Goal: Task Accomplishment & Management: Use online tool/utility

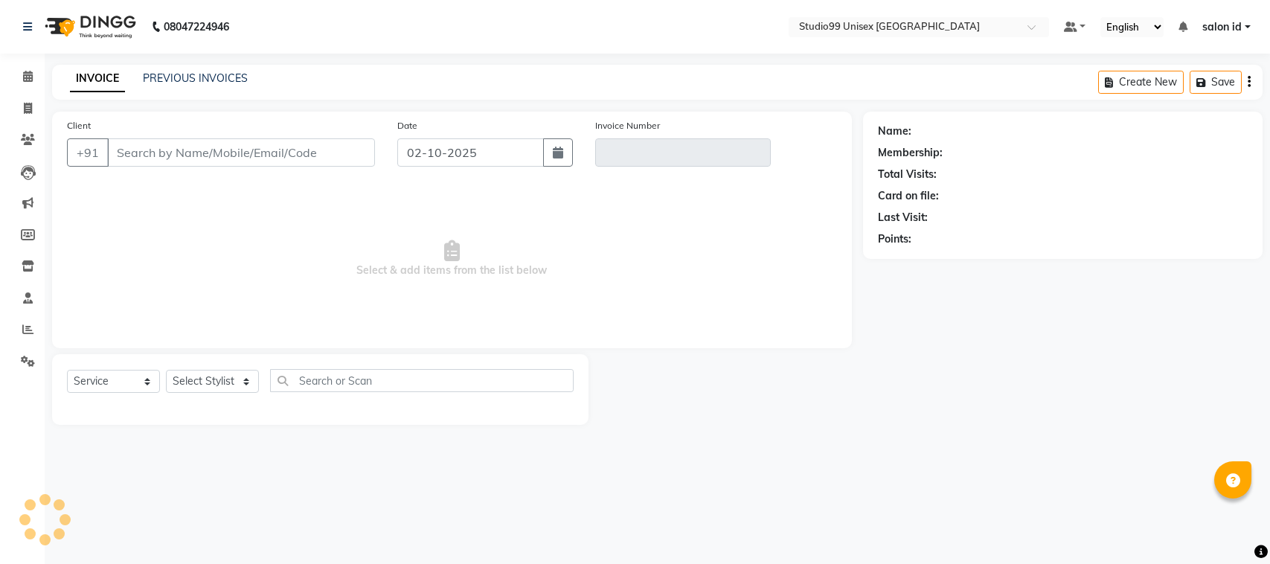
select select "service"
type input "7727934102"
type input "V/2025-26/0083"
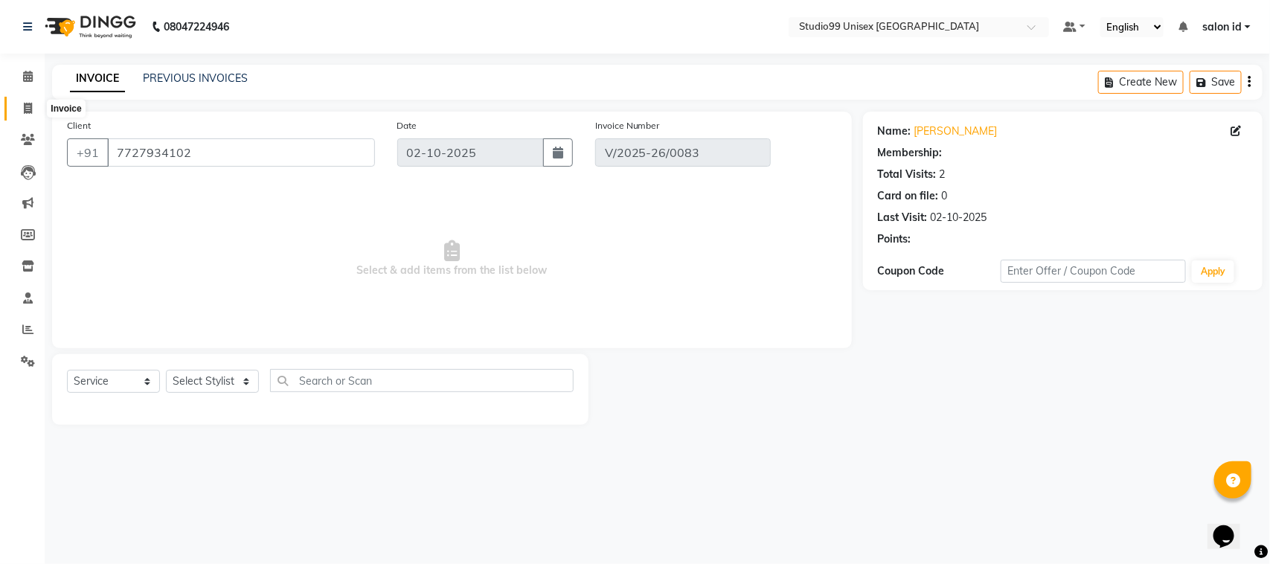
select select "select"
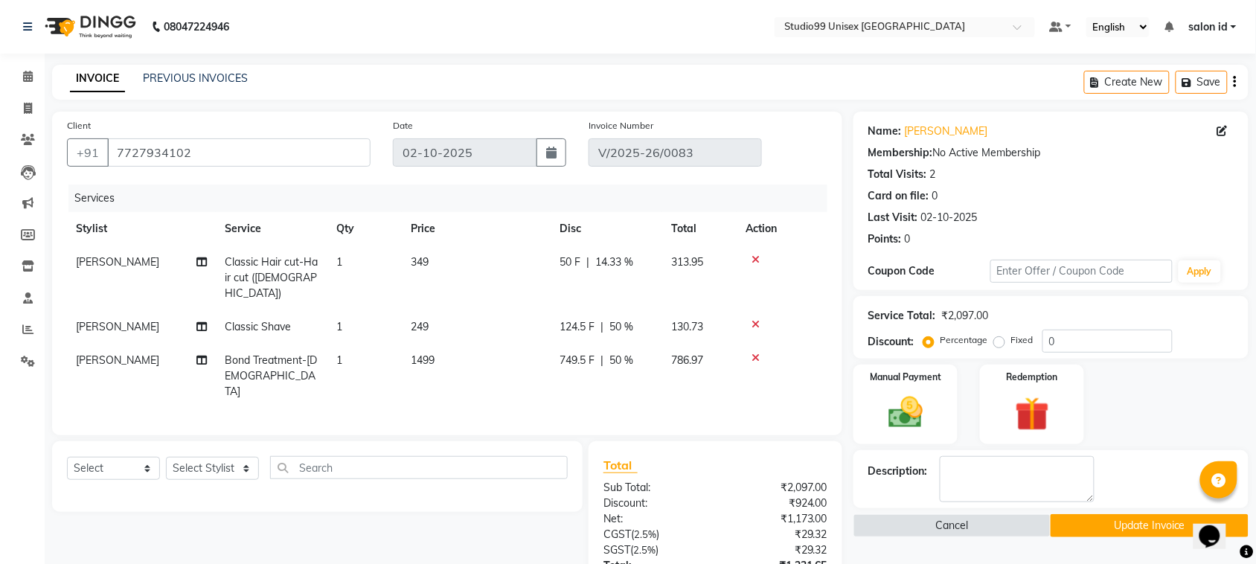
click at [196, 71] on div "PREVIOUS INVOICES" at bounding box center [195, 79] width 105 height 16
click at [196, 73] on link "PREVIOUS INVOICES" at bounding box center [195, 77] width 105 height 13
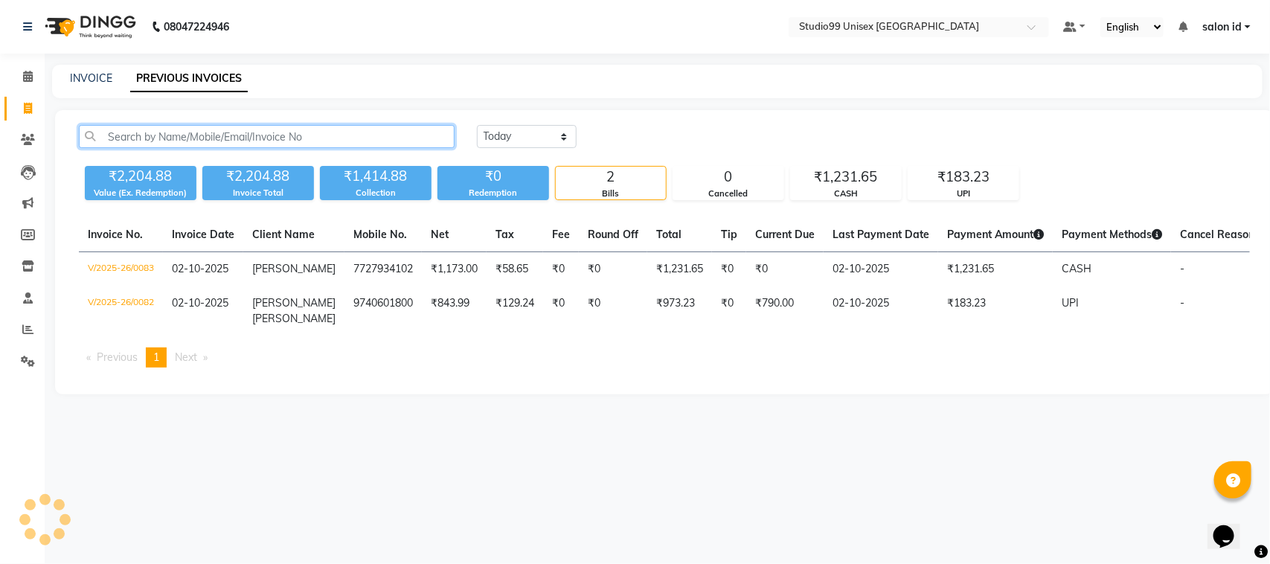
click at [136, 141] on input "text" at bounding box center [267, 136] width 376 height 23
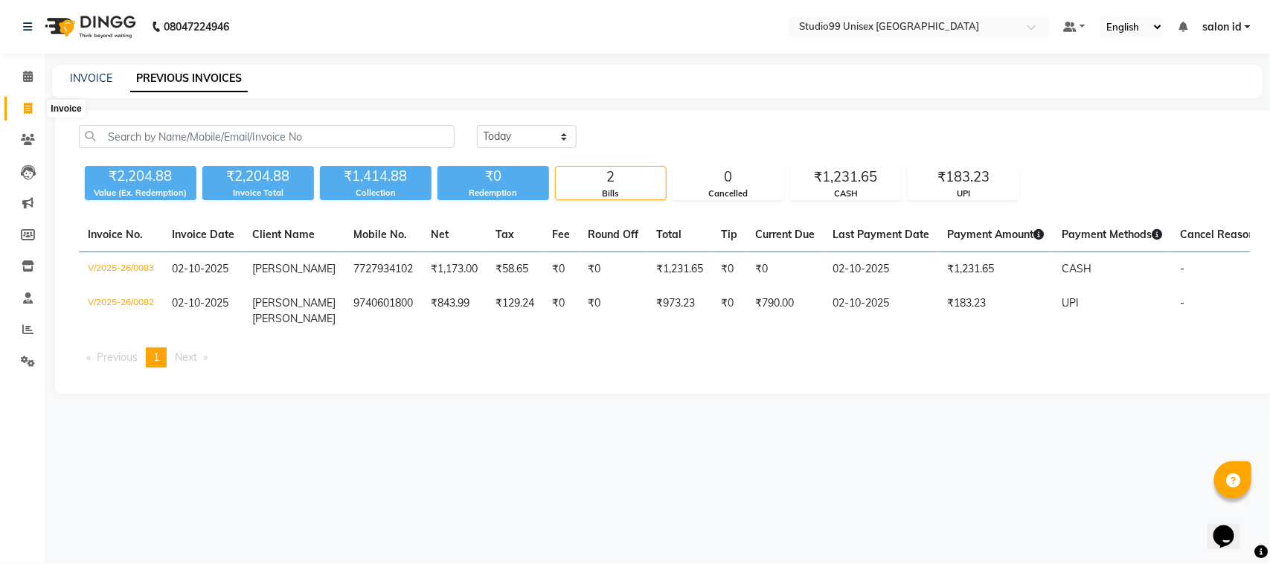
click at [28, 112] on icon at bounding box center [28, 108] width 8 height 11
select select "9023"
select select "service"
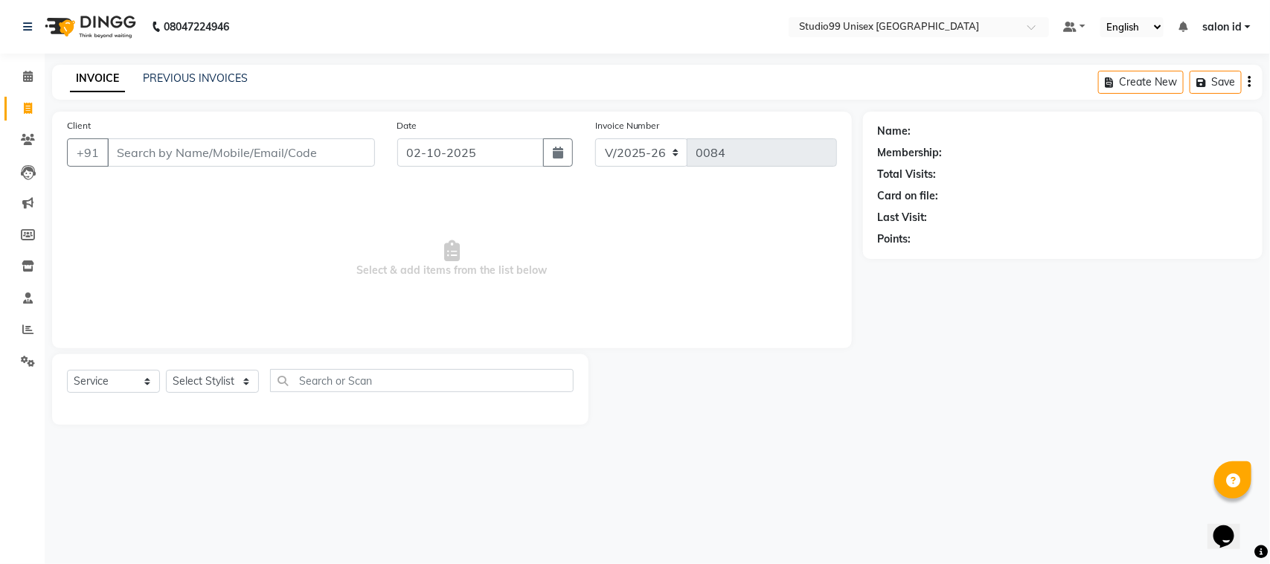
click at [211, 146] on input "Client" at bounding box center [241, 152] width 268 height 28
type input "9"
type input "9819564422"
click at [321, 151] on span "Add Client" at bounding box center [336, 152] width 59 height 15
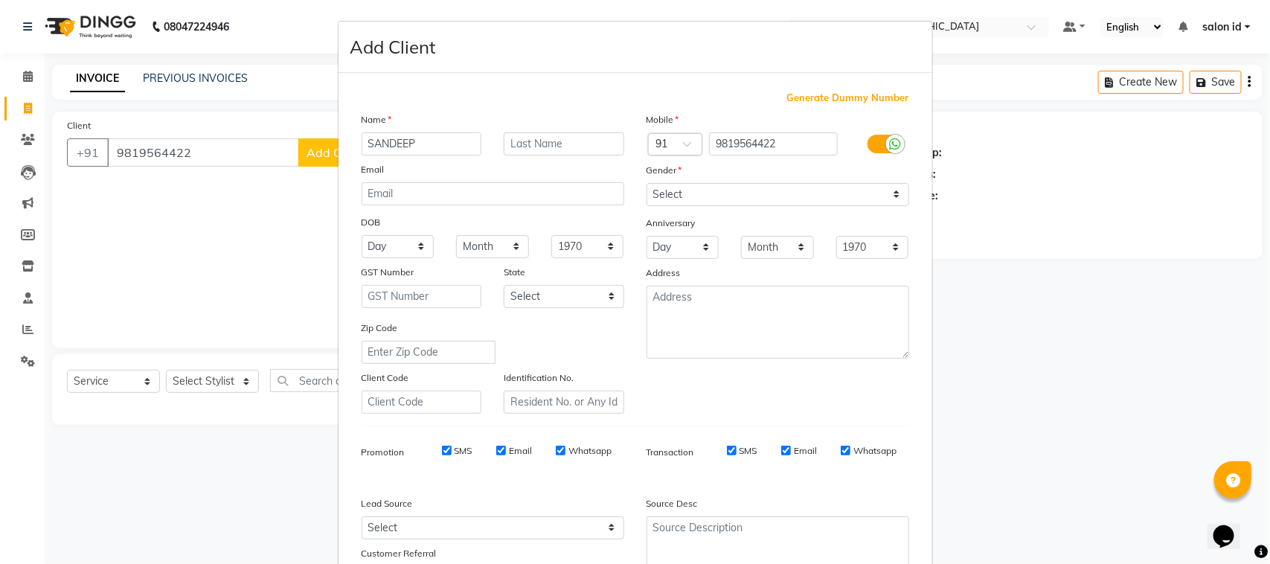
type input "SANDEEP"
click at [533, 143] on input "text" at bounding box center [564, 143] width 121 height 23
type input "HARDIKAR"
click at [740, 194] on select "Select Male Female Other Prefer Not To Say" at bounding box center [777, 194] width 263 height 23
select select "male"
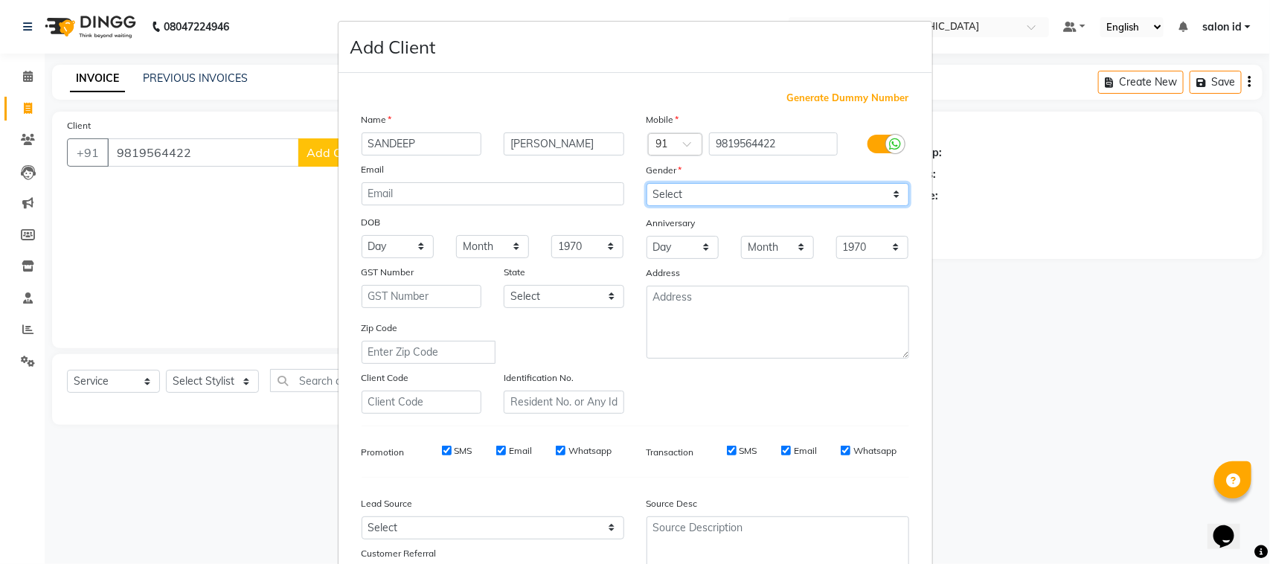
click at [646, 183] on select "Select Male Female Other Prefer Not To Say" at bounding box center [777, 194] width 263 height 23
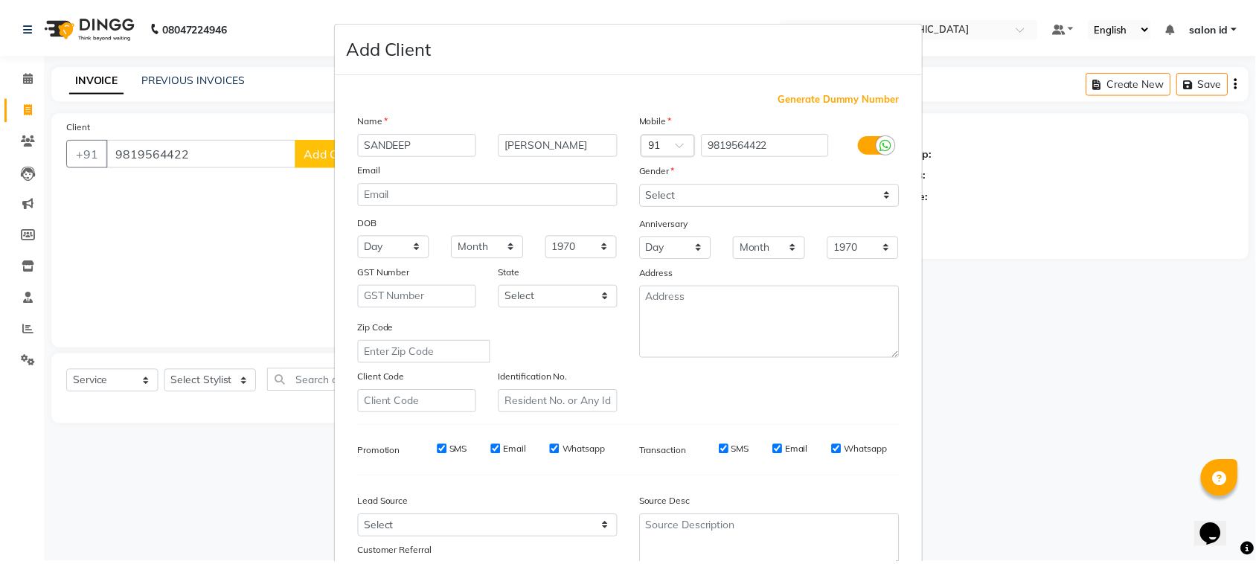
scroll to position [117, 0]
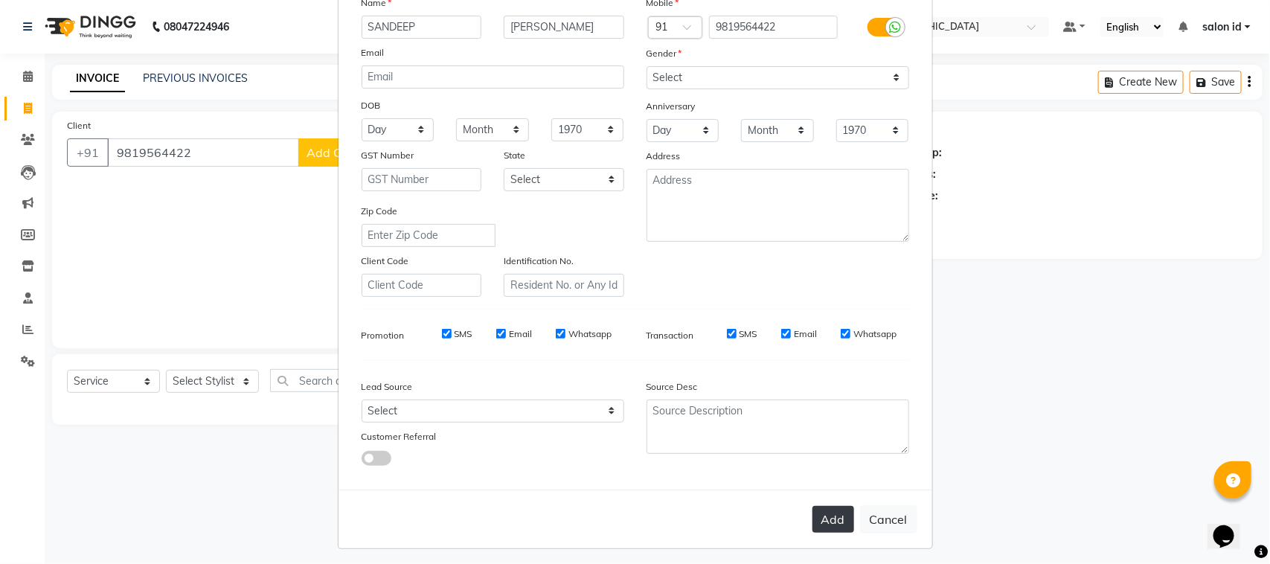
click at [834, 515] on button "Add" at bounding box center [833, 519] width 42 height 27
select select
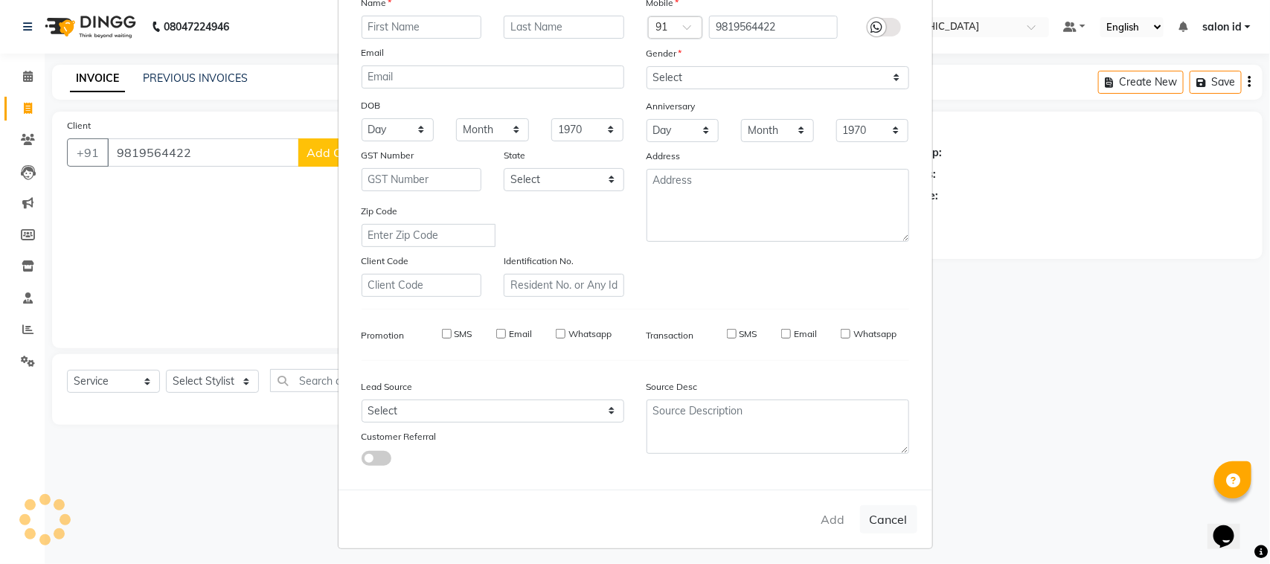
select select
checkbox input "false"
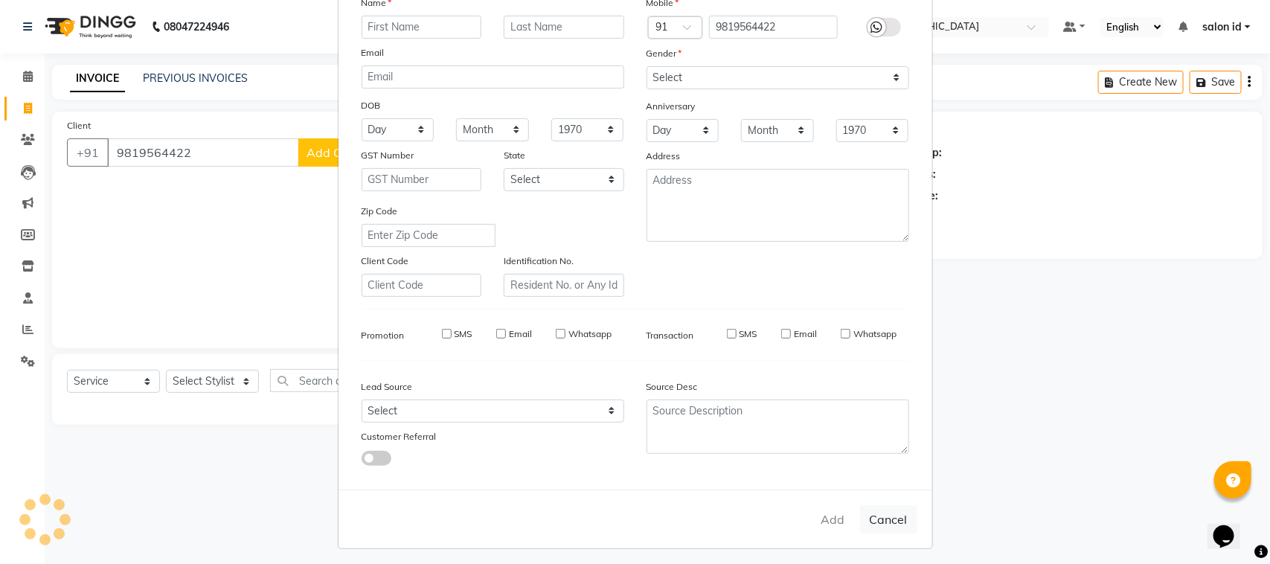
checkbox input "false"
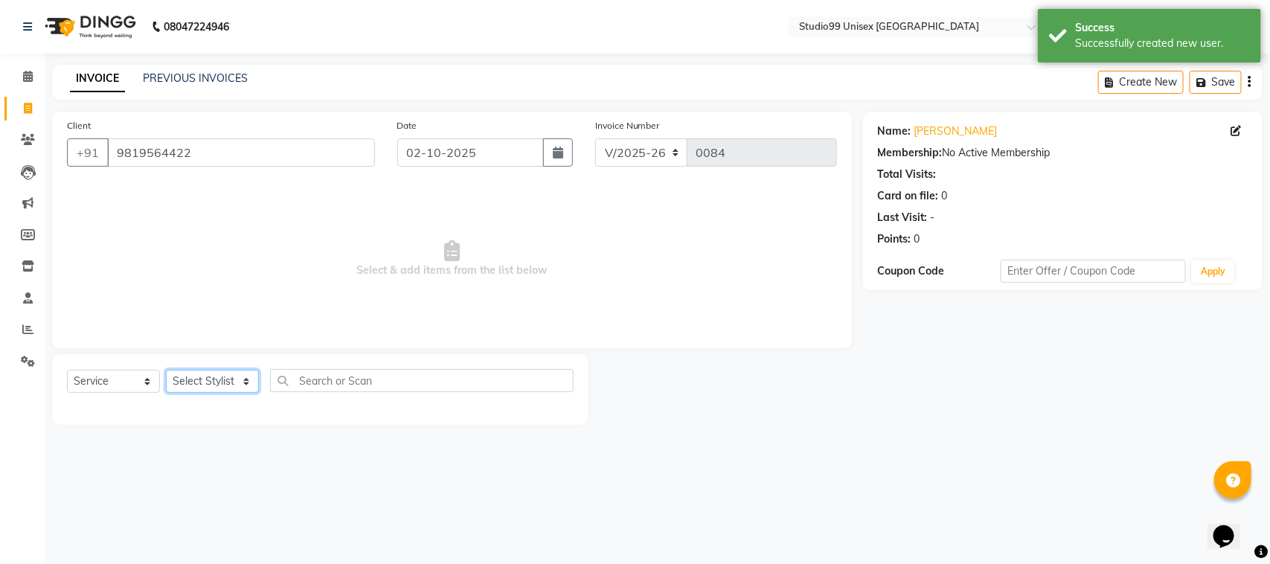
click at [208, 385] on select "Select Stylist AFTAB AFZAL SHAIKH Kapil salon id Saroj pathak SEEMA shadiya bai…" at bounding box center [212, 381] width 93 height 23
select select "92933"
click at [166, 370] on select "Select Stylist AFTAB AFZAL SHAIKH Kapil salon id Saroj pathak SEEMA shadiya bai…" at bounding box center [212, 381] width 93 height 23
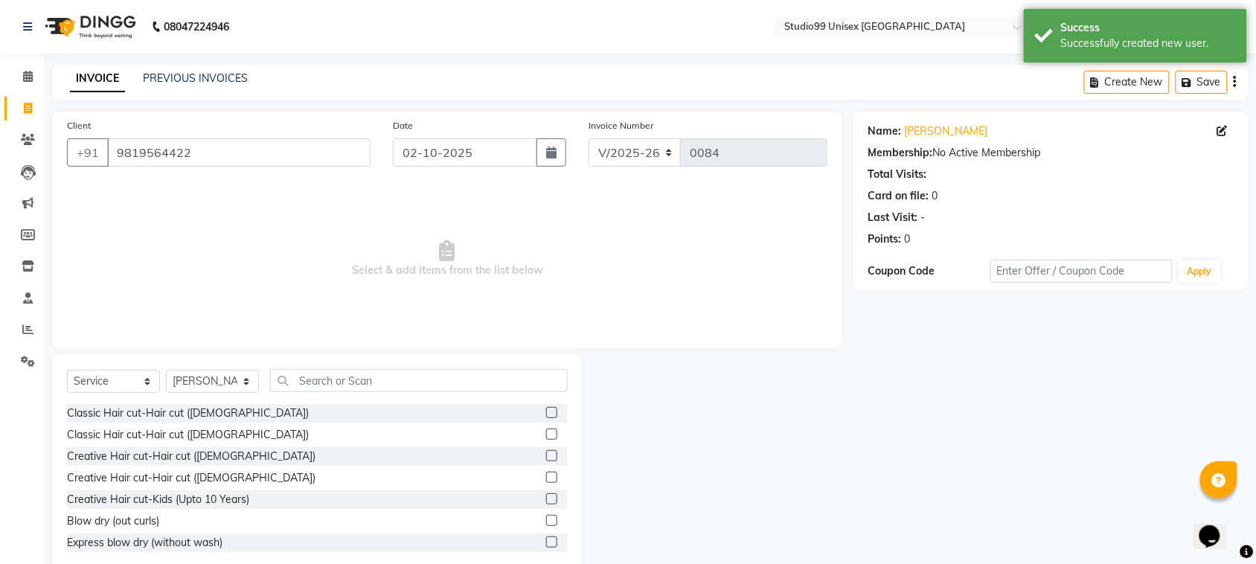
click at [228, 411] on div "Classic Hair cut-Hair cut ([DEMOGRAPHIC_DATA])" at bounding box center [317, 413] width 501 height 19
click at [546, 414] on label at bounding box center [551, 412] width 11 height 11
click at [546, 414] on input "checkbox" at bounding box center [551, 413] width 10 height 10
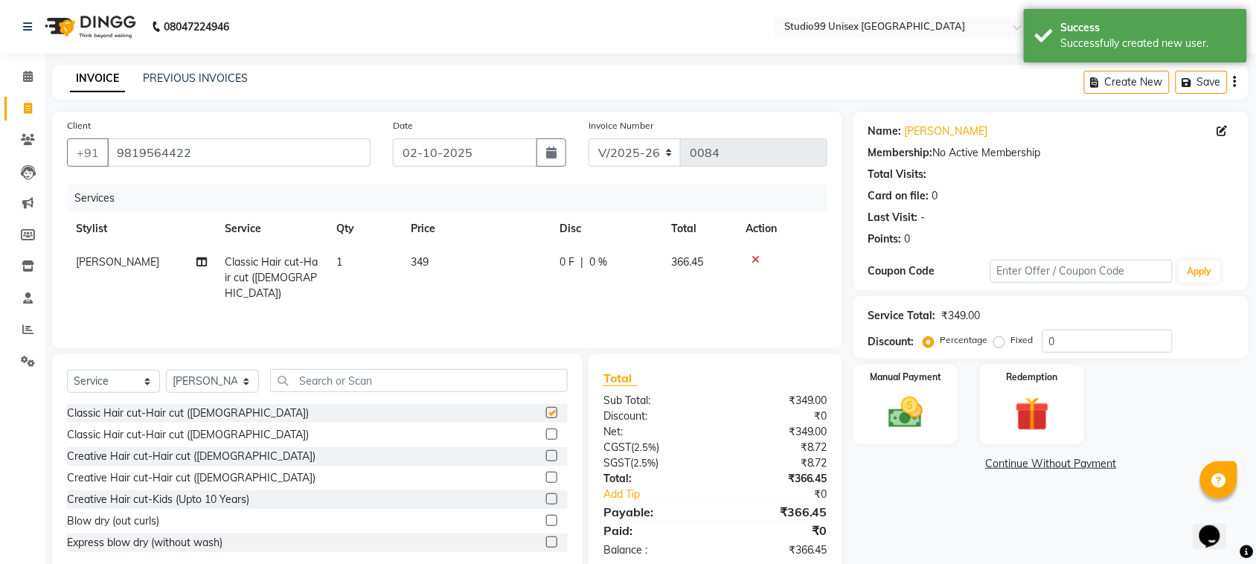
checkbox input "false"
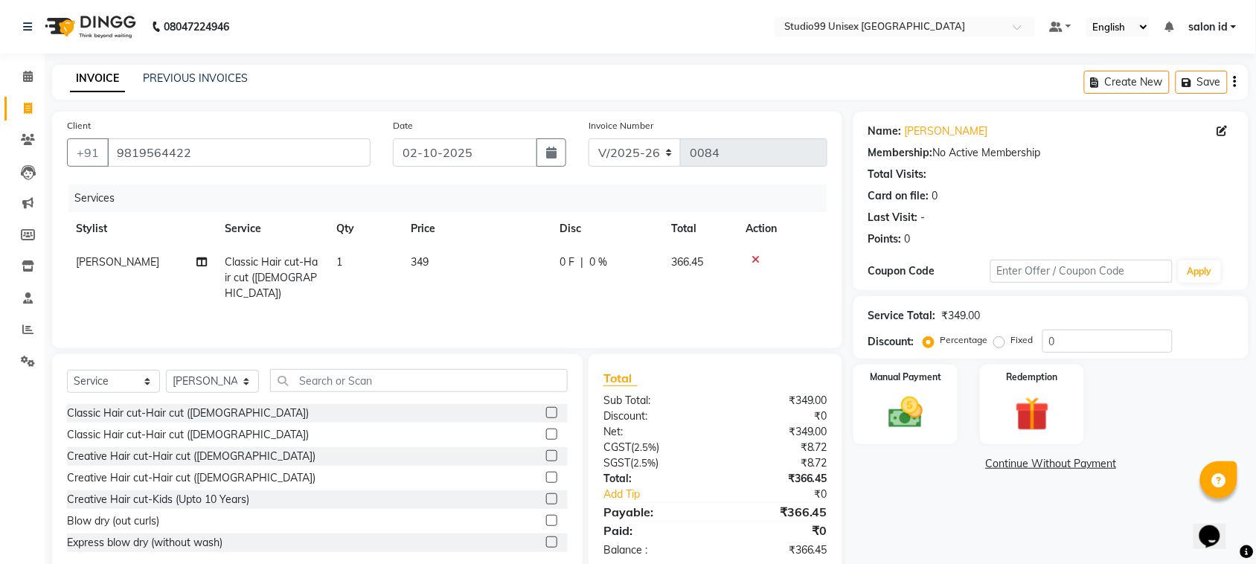
click at [590, 260] on span "0 %" at bounding box center [598, 262] width 18 height 16
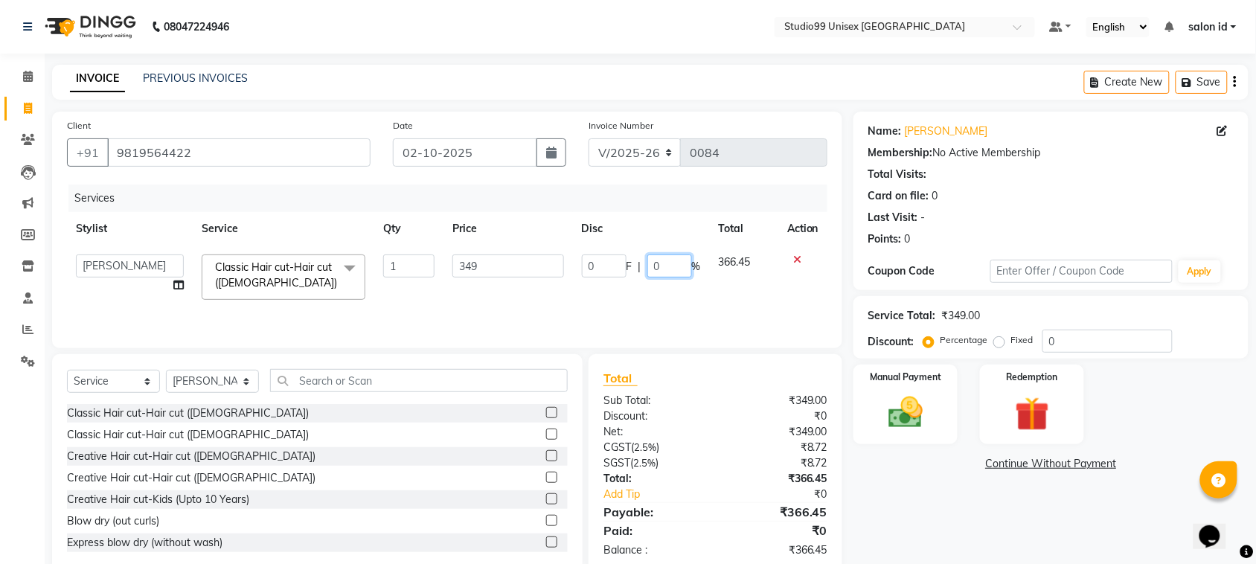
click at [652, 264] on input "0" at bounding box center [669, 265] width 45 height 23
type input "50"
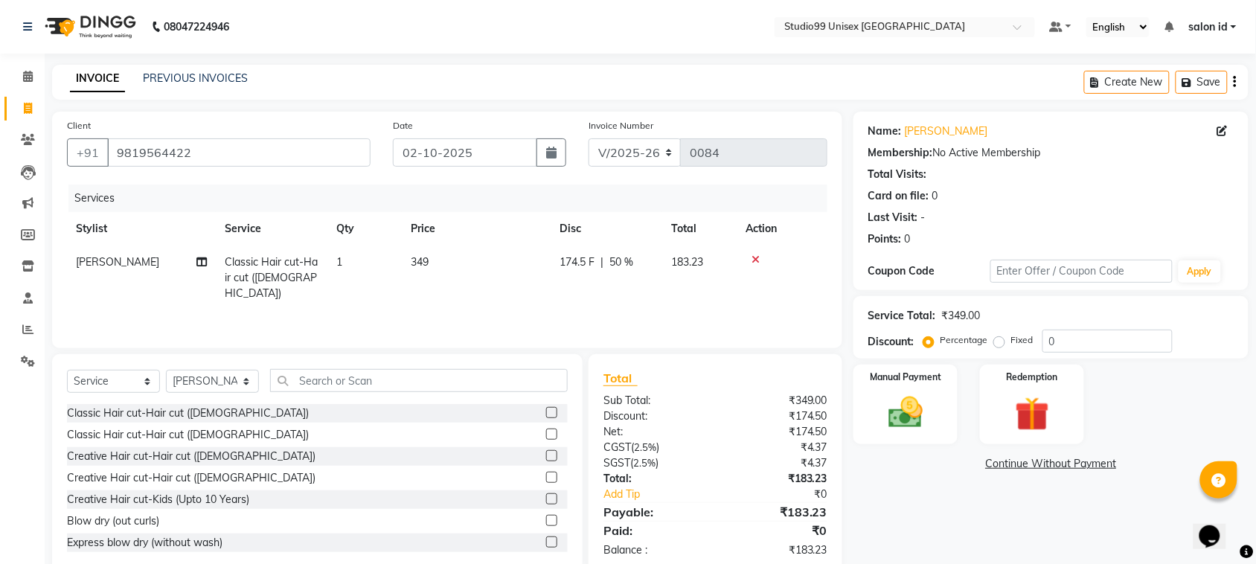
click at [737, 300] on div "Services Stylist Service Qty Price Disc Total Action AFTAB Classic Hair cut-Hai…" at bounding box center [447, 258] width 760 height 149
click at [926, 414] on img at bounding box center [905, 412] width 58 height 41
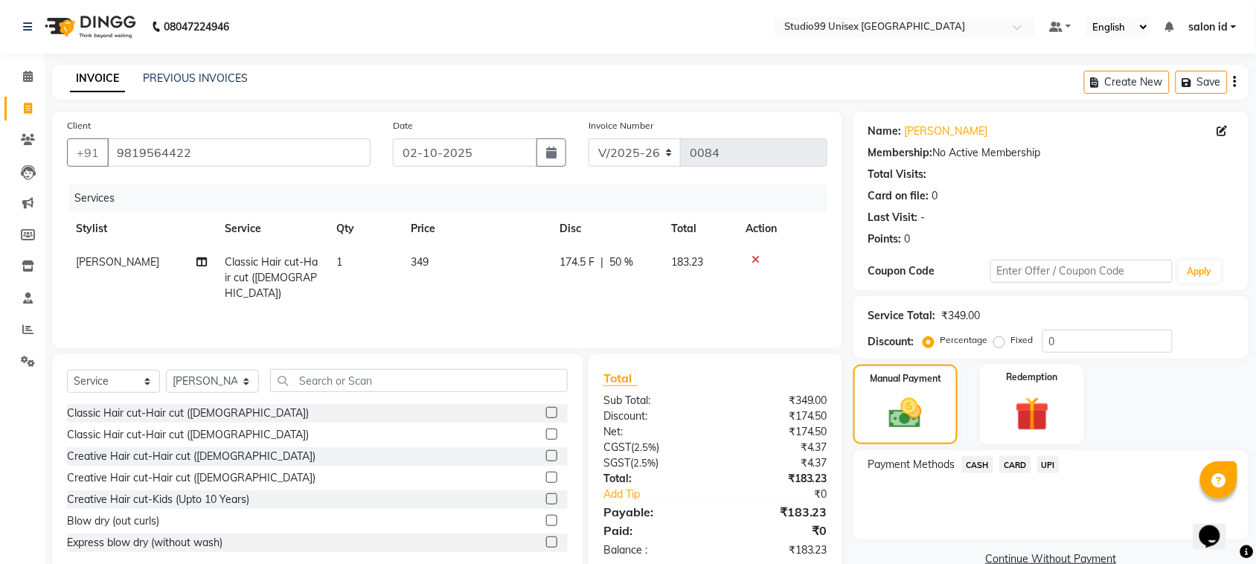
click at [1046, 461] on span "UPI" at bounding box center [1048, 464] width 23 height 17
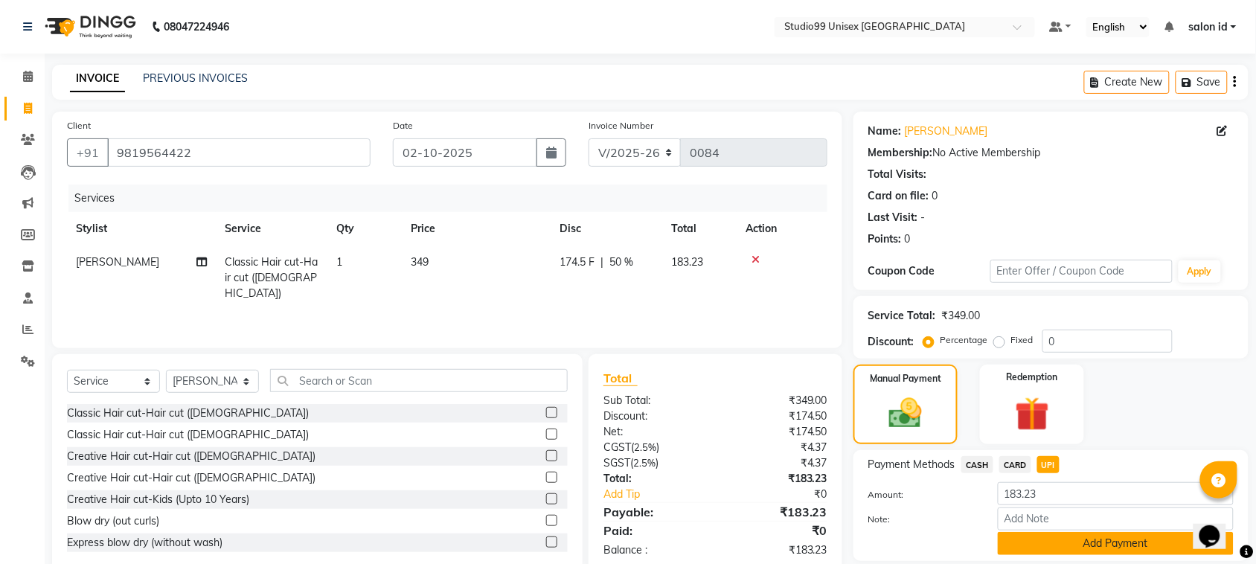
click at [1102, 540] on button "Add Payment" at bounding box center [1115, 543] width 236 height 23
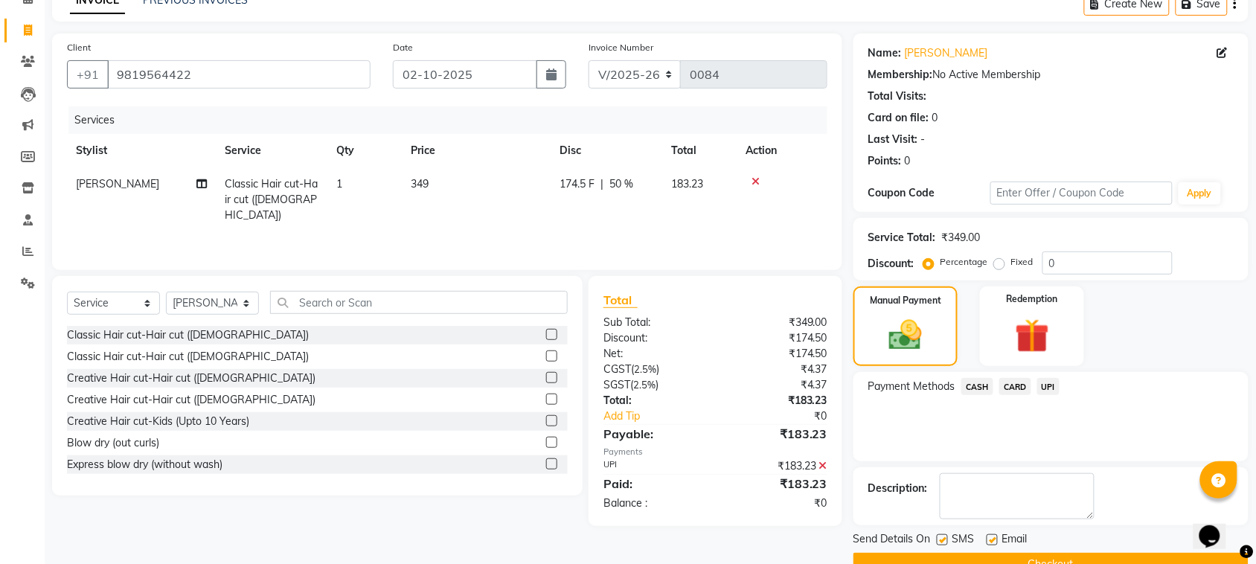
scroll to position [112, 0]
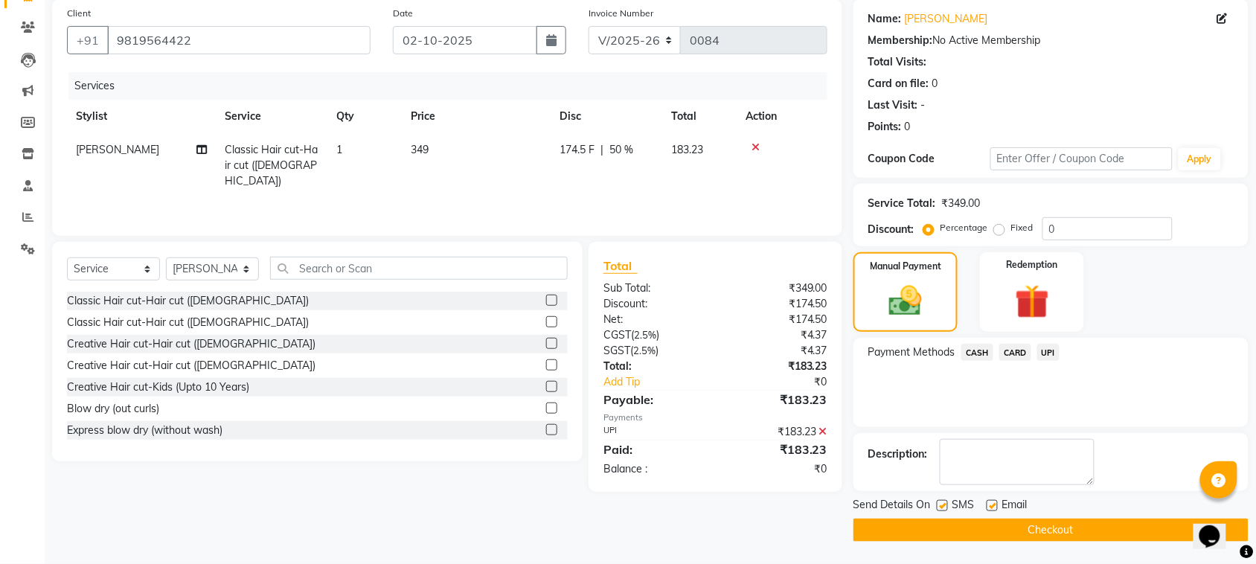
click at [1083, 532] on button "Checkout" at bounding box center [1050, 529] width 395 height 23
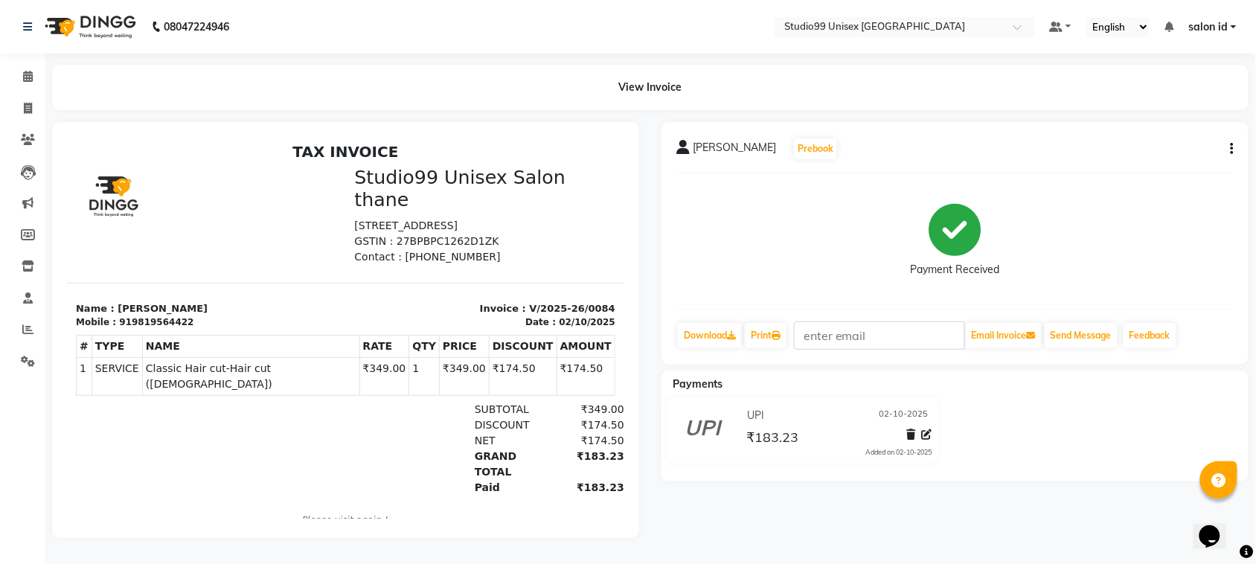
click at [87, 22] on img at bounding box center [89, 27] width 102 height 42
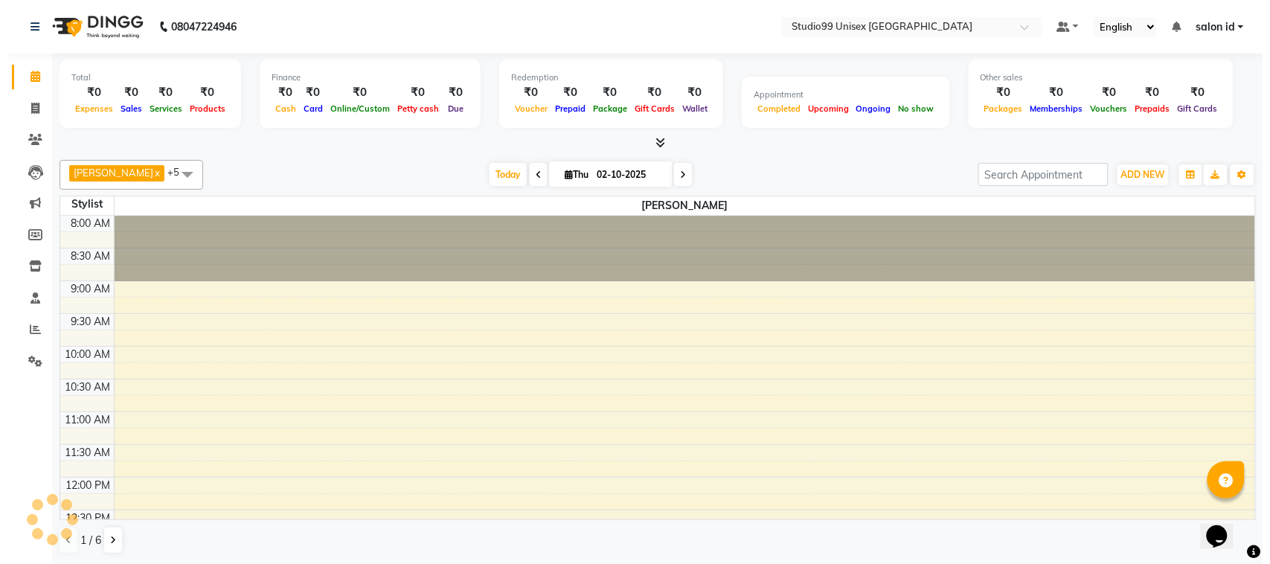
scroll to position [463, 0]
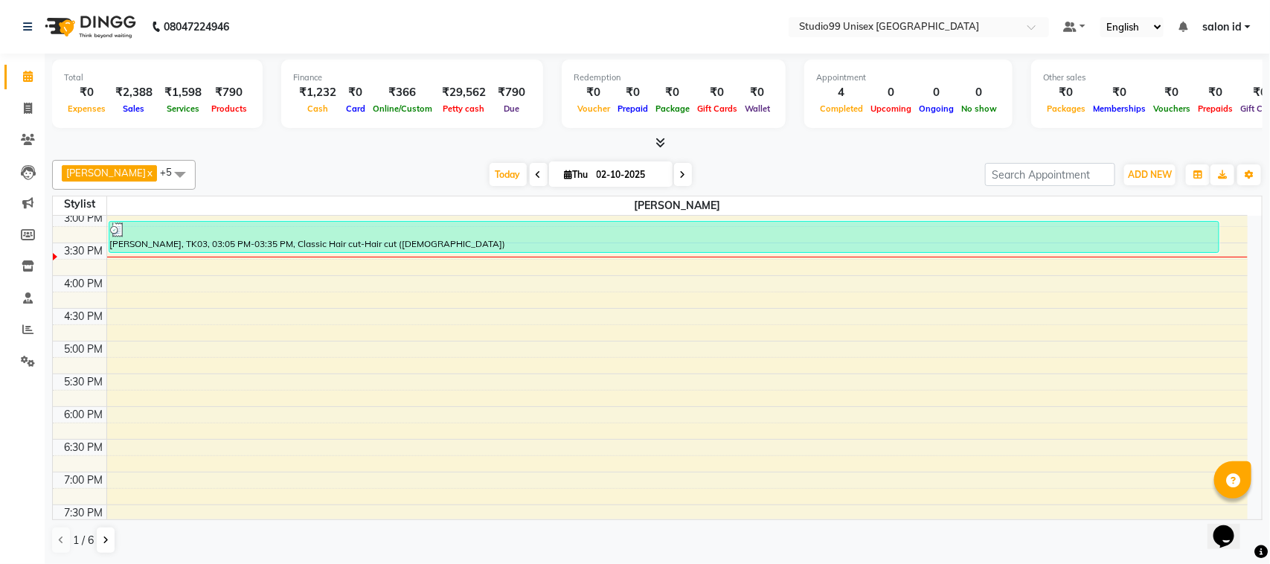
click at [105, 25] on img at bounding box center [89, 27] width 102 height 42
click at [34, 102] on span at bounding box center [28, 108] width 26 height 17
select select "9023"
select select "service"
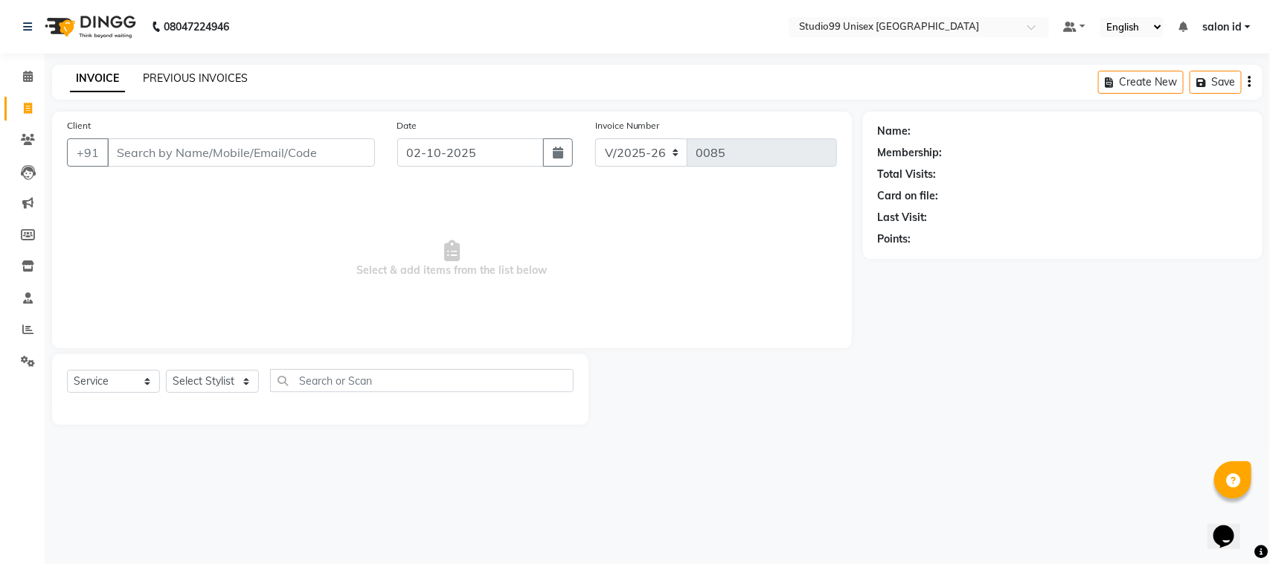
click at [172, 83] on link "PREVIOUS INVOICES" at bounding box center [195, 77] width 105 height 13
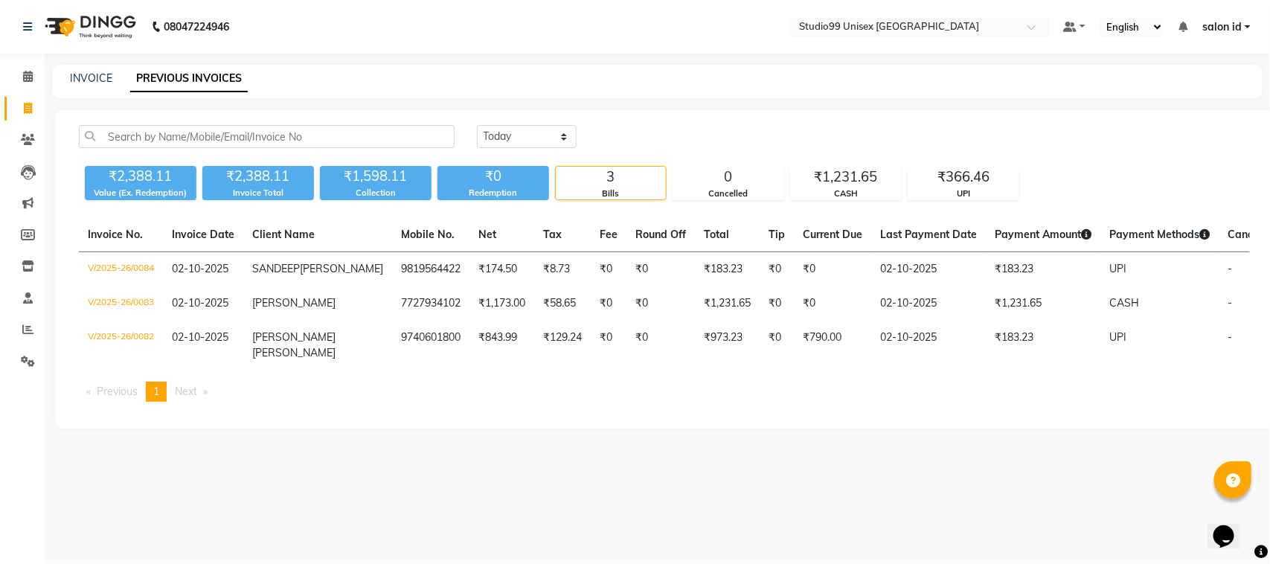
click at [132, 398] on span "Previous page" at bounding box center [117, 391] width 41 height 13
click at [173, 83] on link "PREVIOUS INVOICES" at bounding box center [189, 78] width 118 height 27
